Goal: Information Seeking & Learning: Find specific page/section

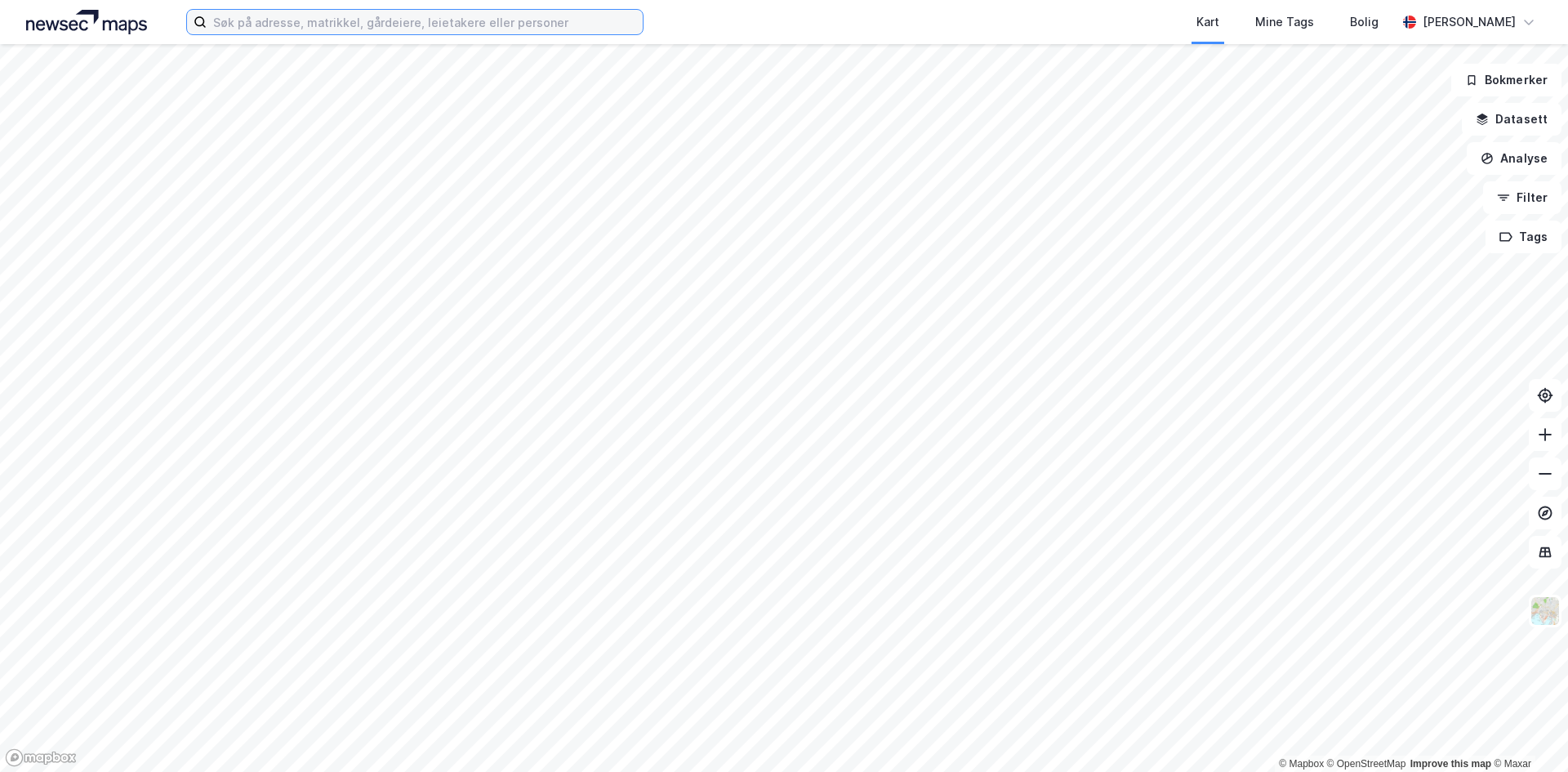
click at [292, 29] on input at bounding box center [425, 22] width 436 height 25
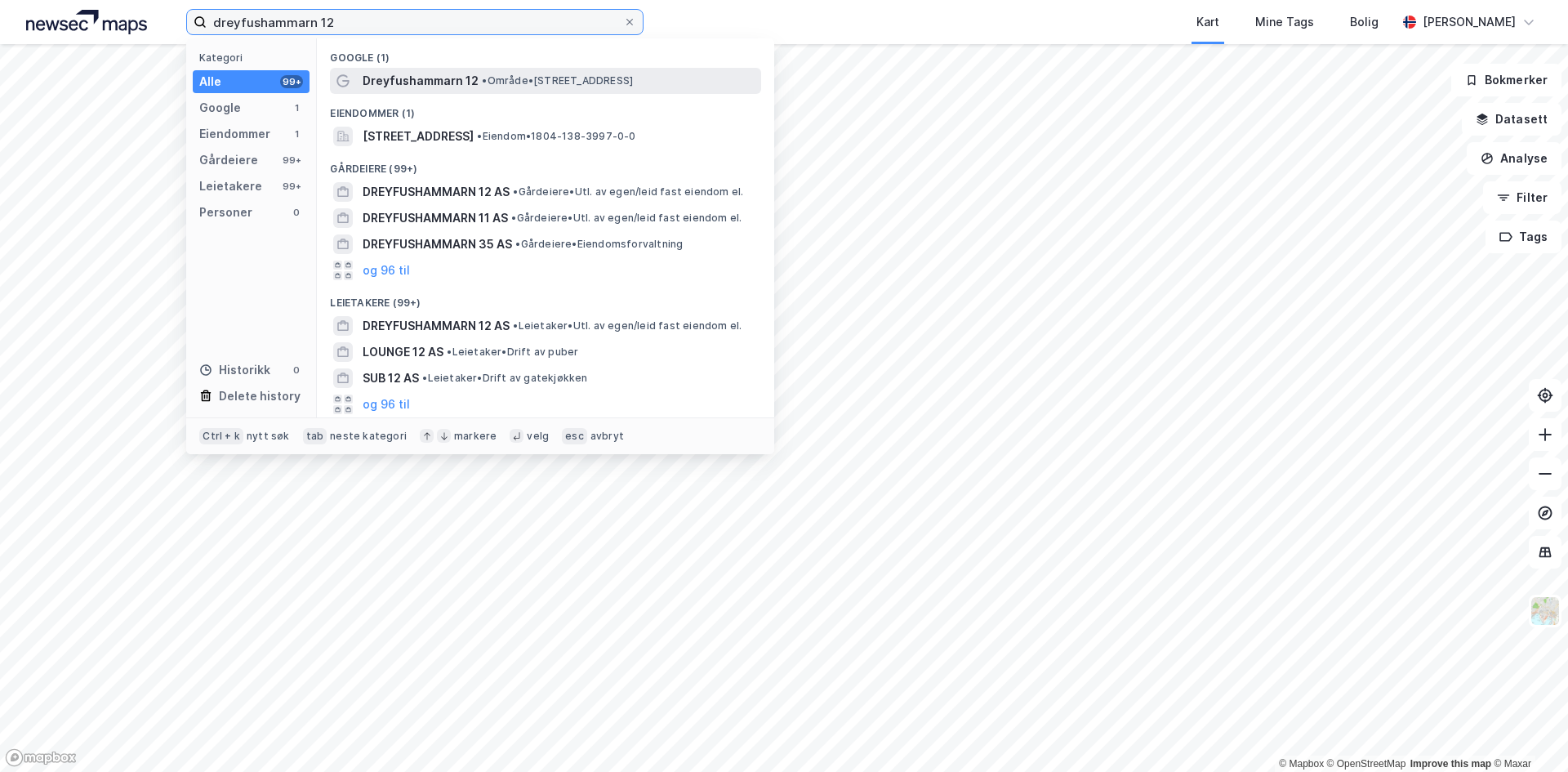
type input "dreyfushammarn 12"
click at [438, 82] on span "Dreyfushammarn 12" at bounding box center [420, 81] width 116 height 19
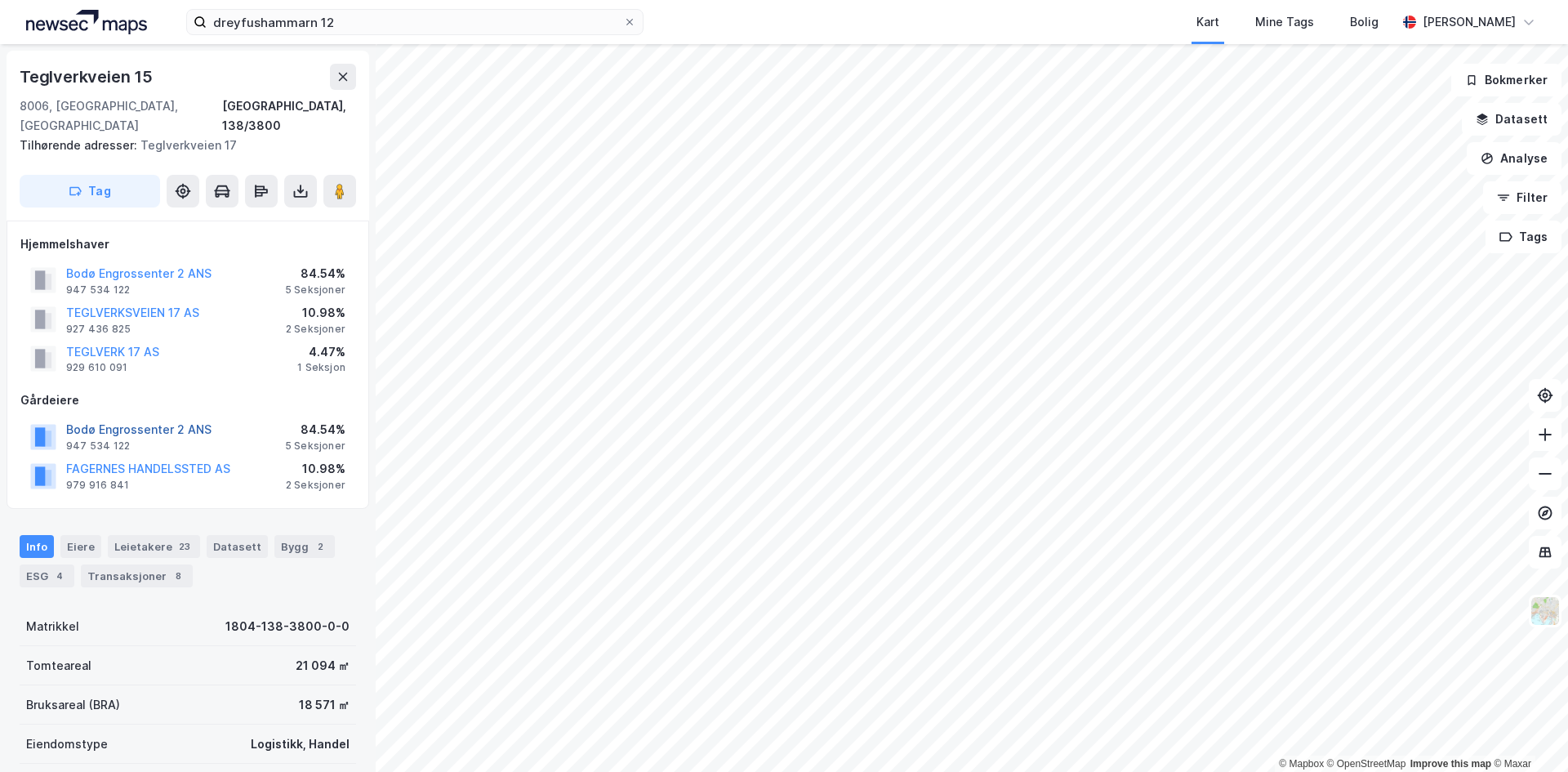
click at [0, 0] on button "Bodø Engrossenter 2 ANS" at bounding box center [0, 0] width 0 height 0
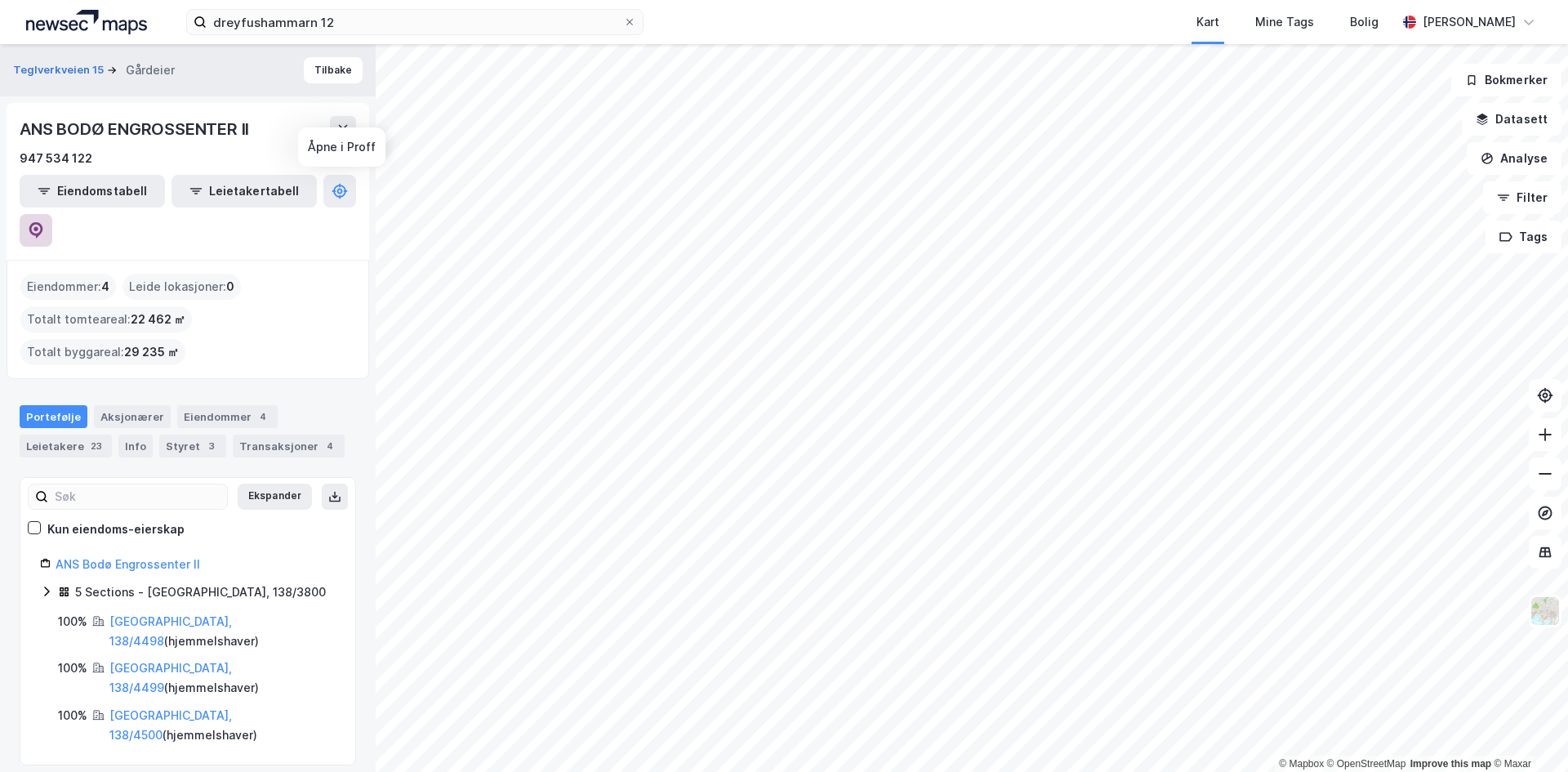
click at [38, 226] on icon at bounding box center [36, 228] width 5 height 5
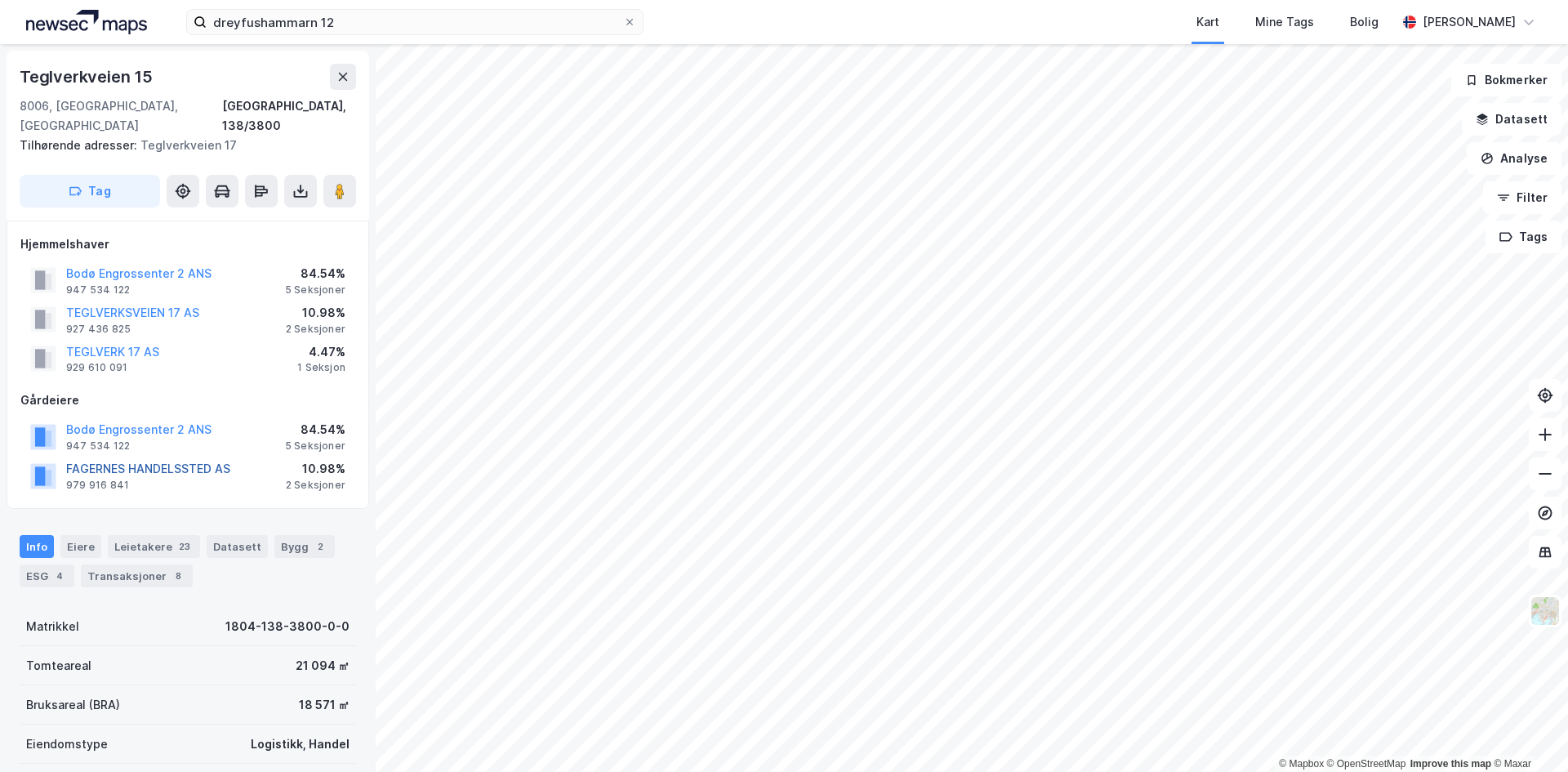
click at [0, 0] on button "FAGERNES HANDELSSTED AS" at bounding box center [0, 0] width 0 height 0
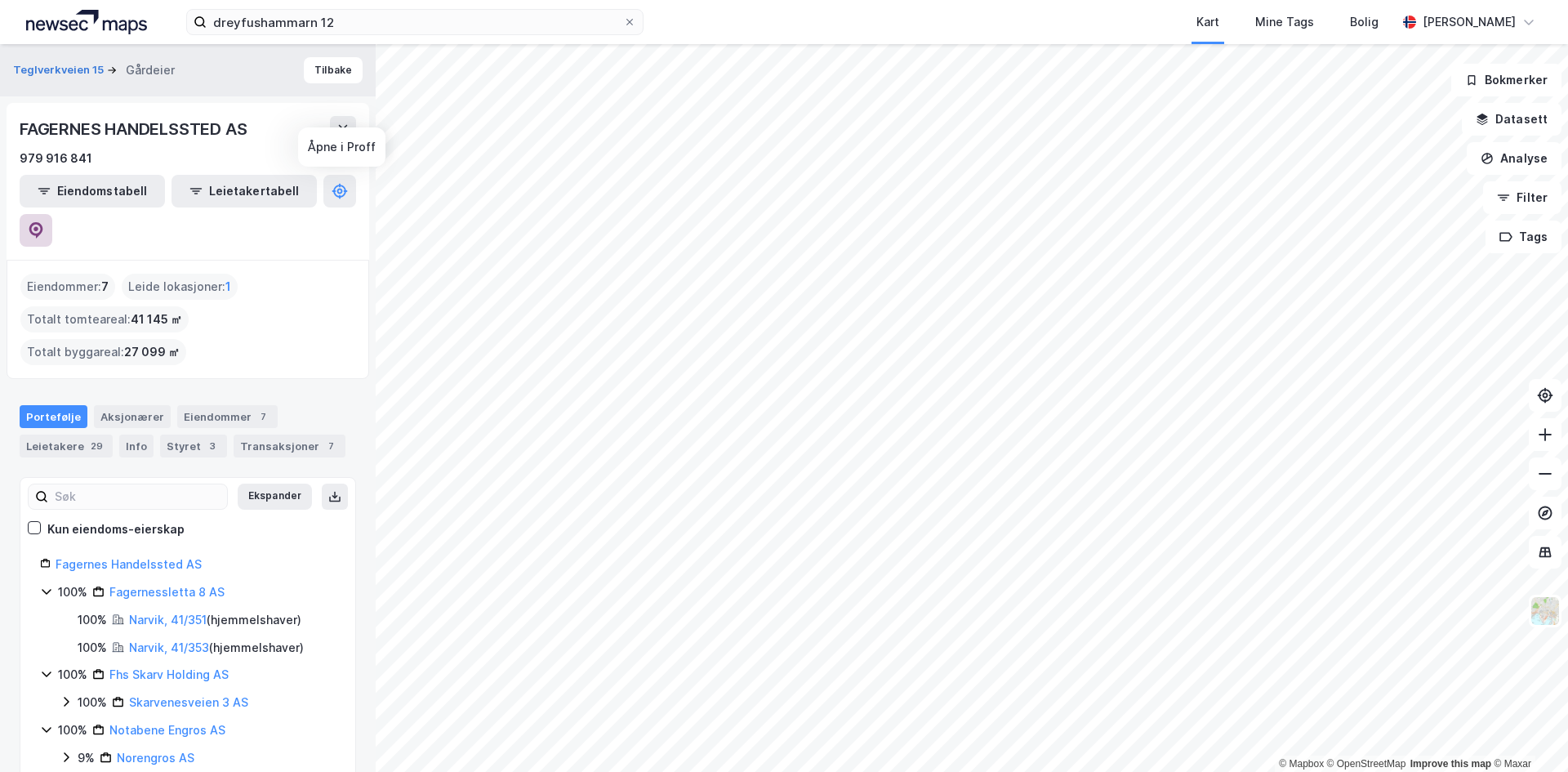
click at [44, 223] on icon at bounding box center [36, 231] width 16 height 16
